Goal: Transaction & Acquisition: Subscribe to service/newsletter

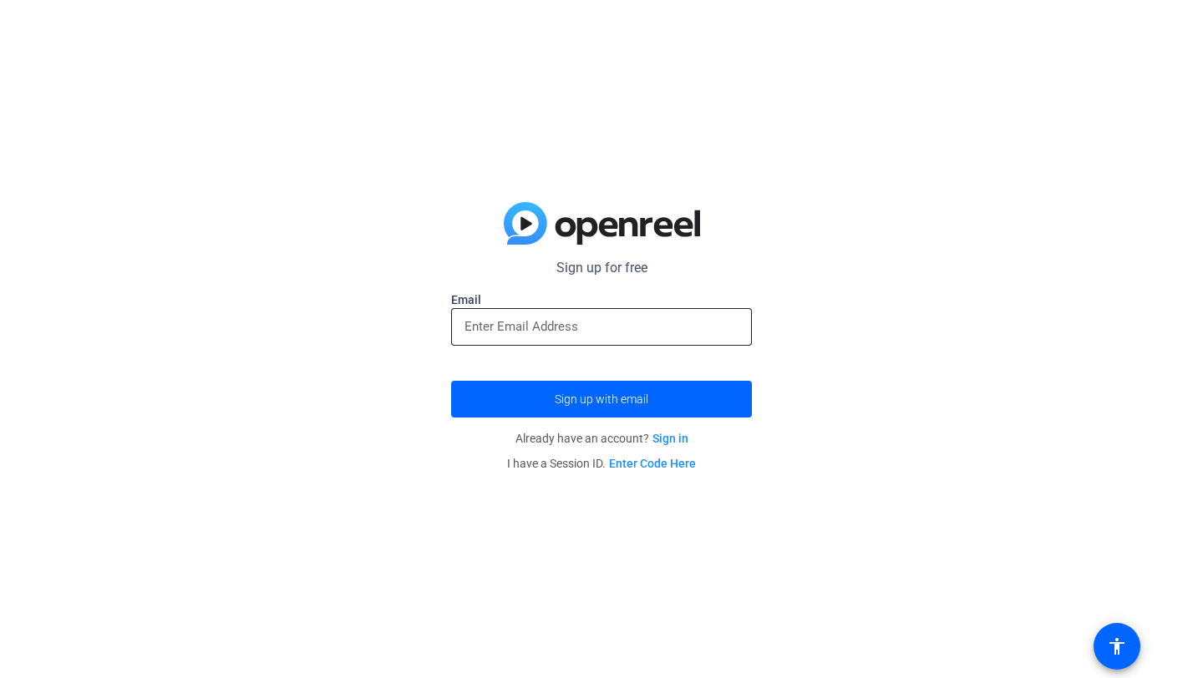
click at [600, 327] on input "email" at bounding box center [602, 327] width 274 height 20
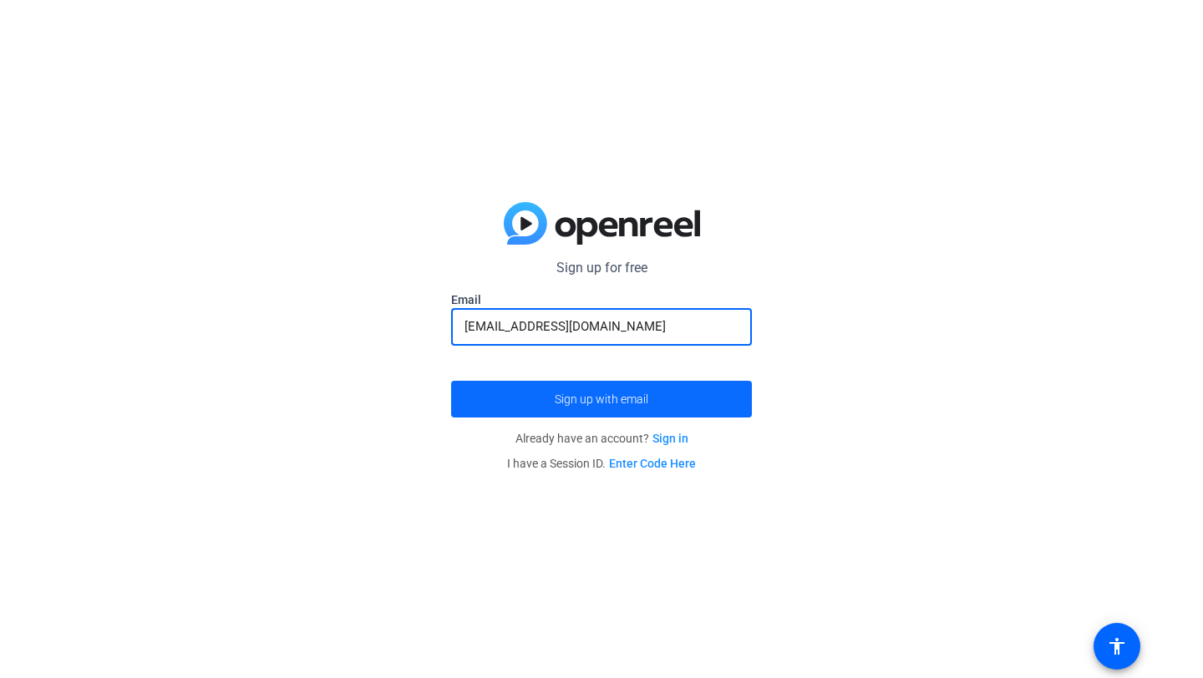
type input "[EMAIL_ADDRESS][DOMAIN_NAME]"
click at [620, 408] on span "submit" at bounding box center [601, 399] width 301 height 40
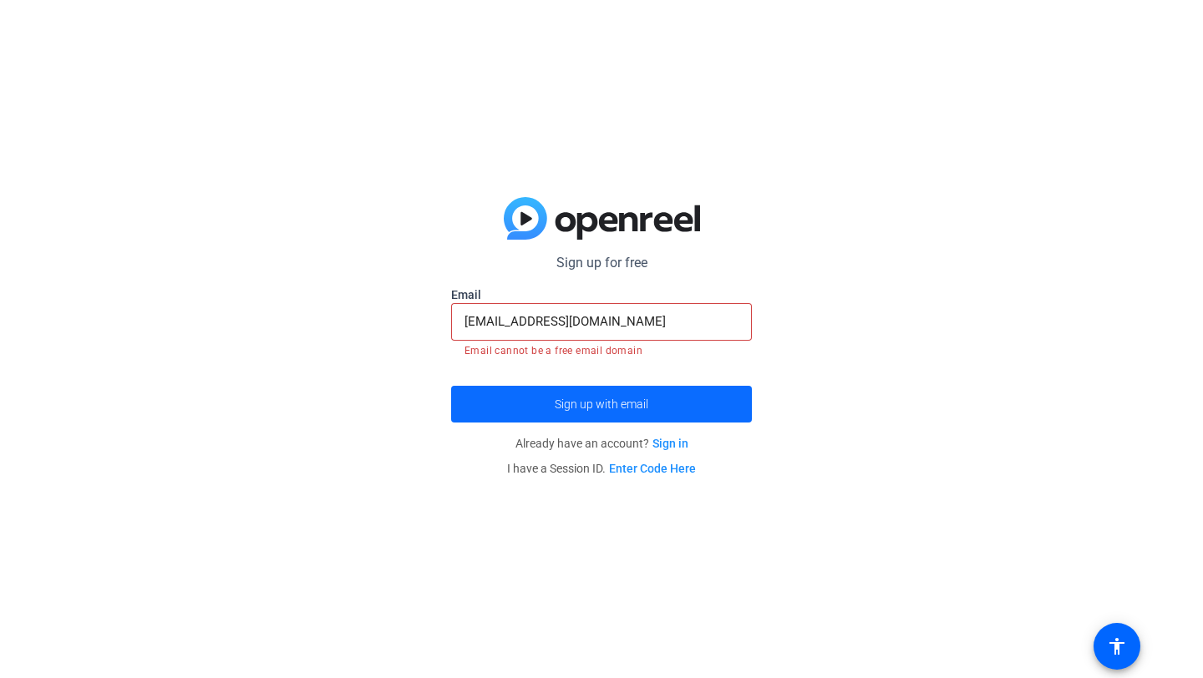
click at [620, 404] on span "Sign up with email" at bounding box center [602, 404] width 94 height 0
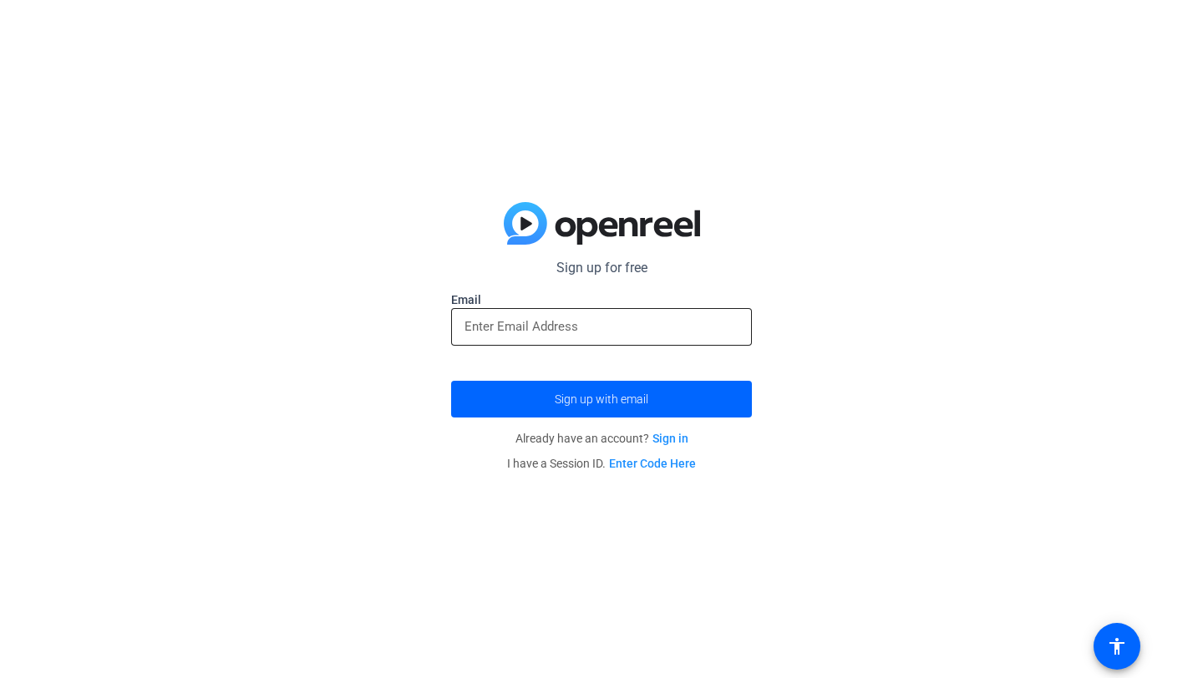
click at [602, 336] on input "email" at bounding box center [602, 327] width 274 height 20
type input "[EMAIL_ADDRESS][DOMAIN_NAME]"
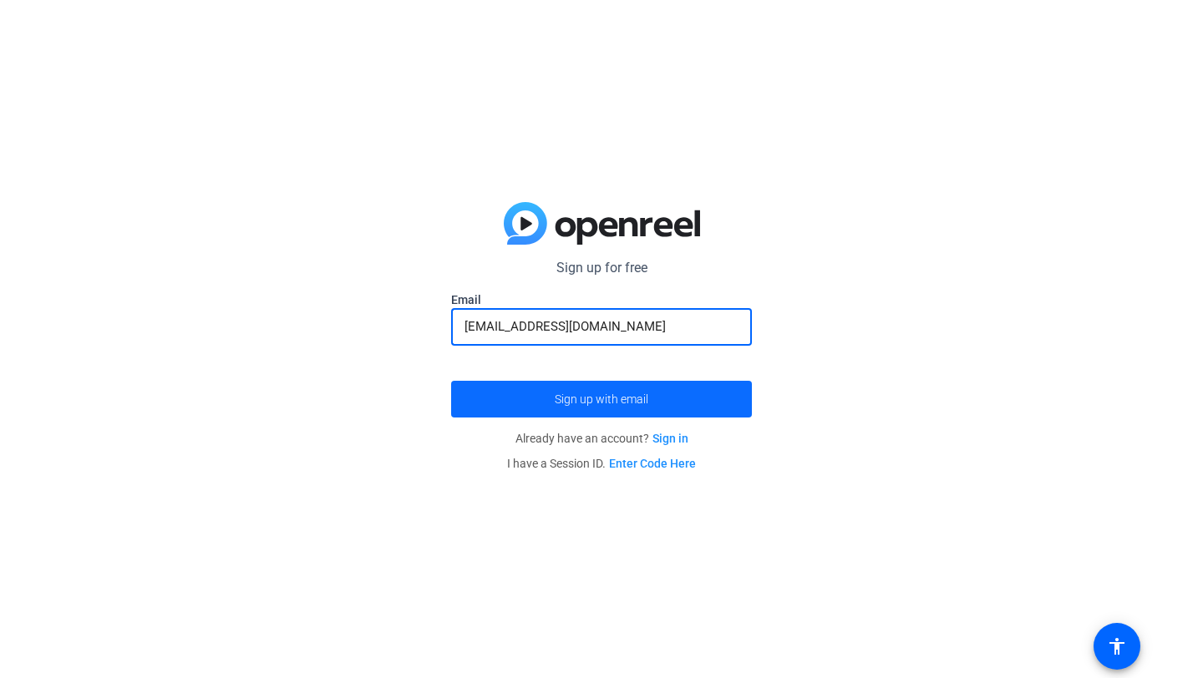
click at [612, 399] on span "Sign up with email" at bounding box center [602, 399] width 94 height 0
